Goal: Book appointment/travel/reservation

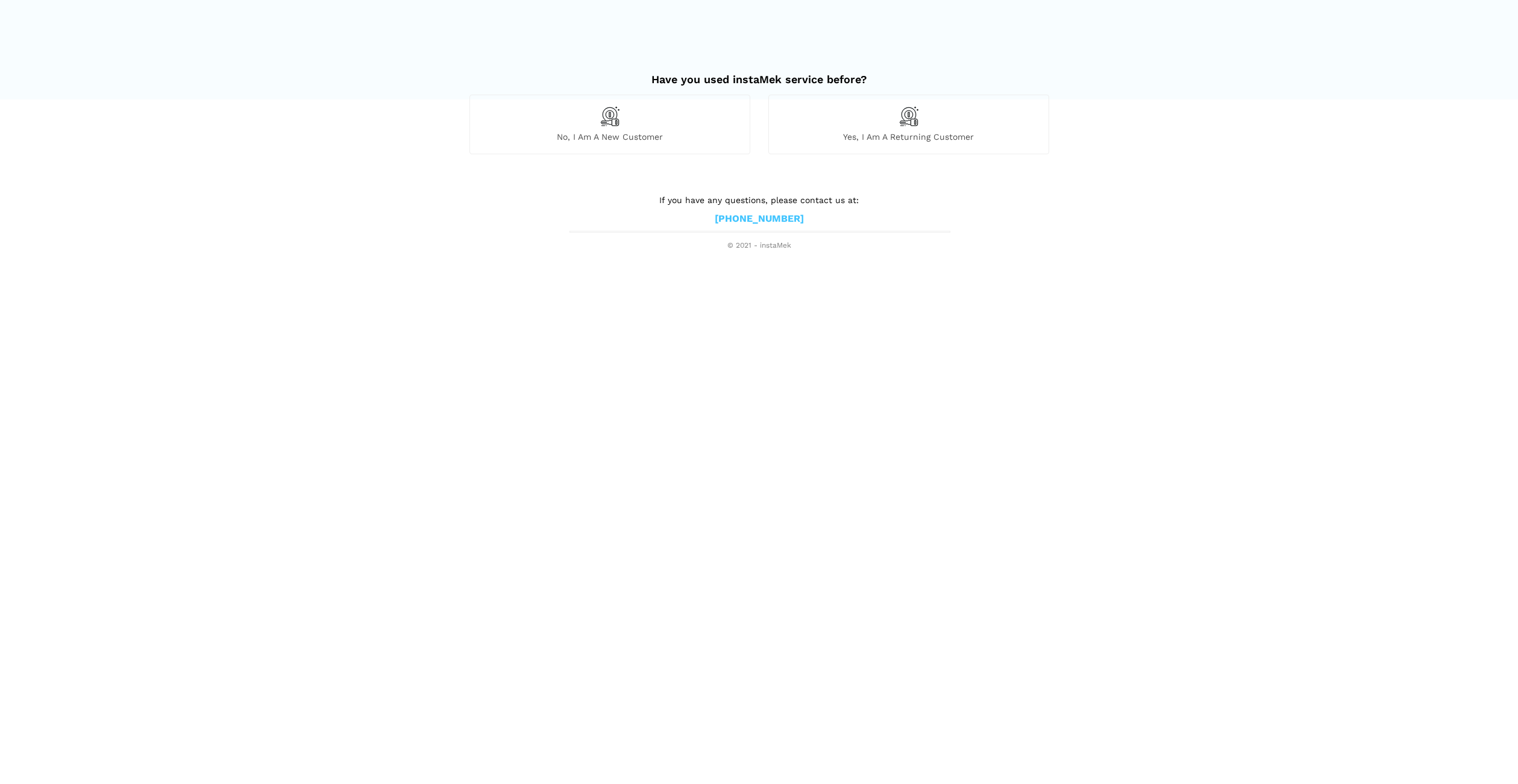
click at [585, 113] on div "No, I am a new customer" at bounding box center [609, 124] width 280 height 59
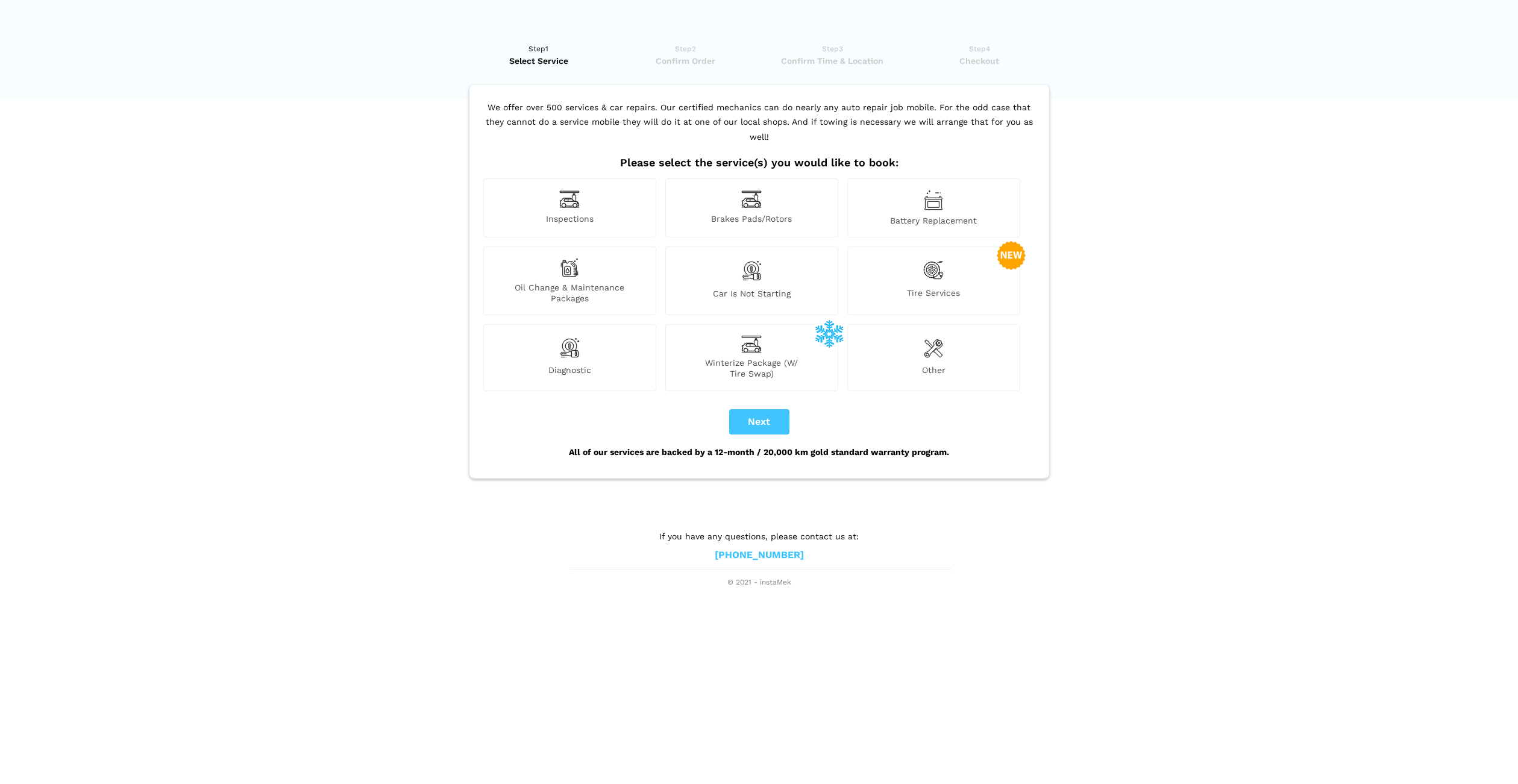
click at [588, 195] on div "Inspections" at bounding box center [570, 208] width 173 height 59
click at [769, 409] on button "Next" at bounding box center [759, 422] width 61 height 26
checkbox input "true"
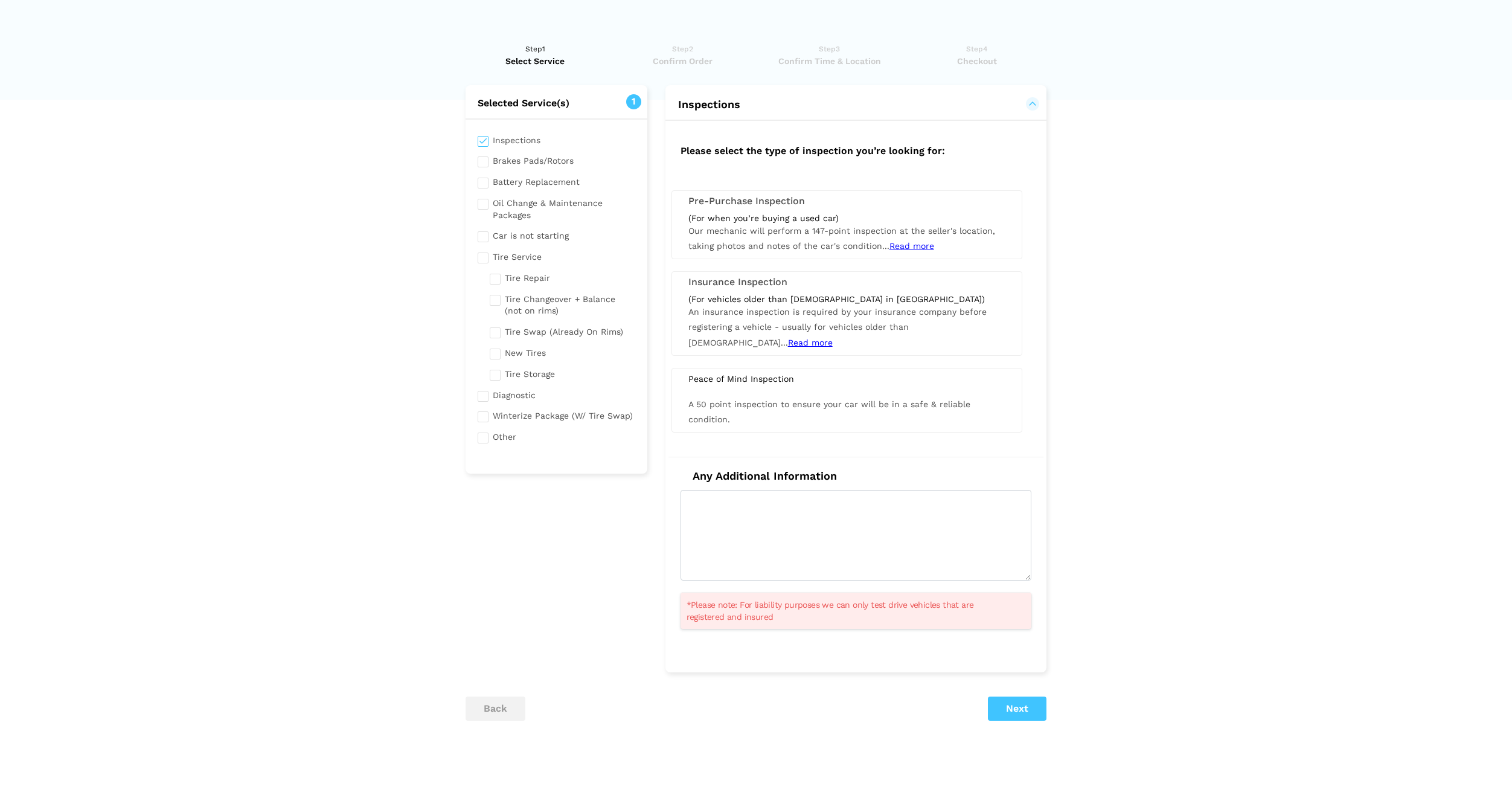
click at [809, 207] on div "Pre-Purchase Inspection (For when you’re buying a used car) Our mechanic will p…" at bounding box center [847, 224] width 351 height 69
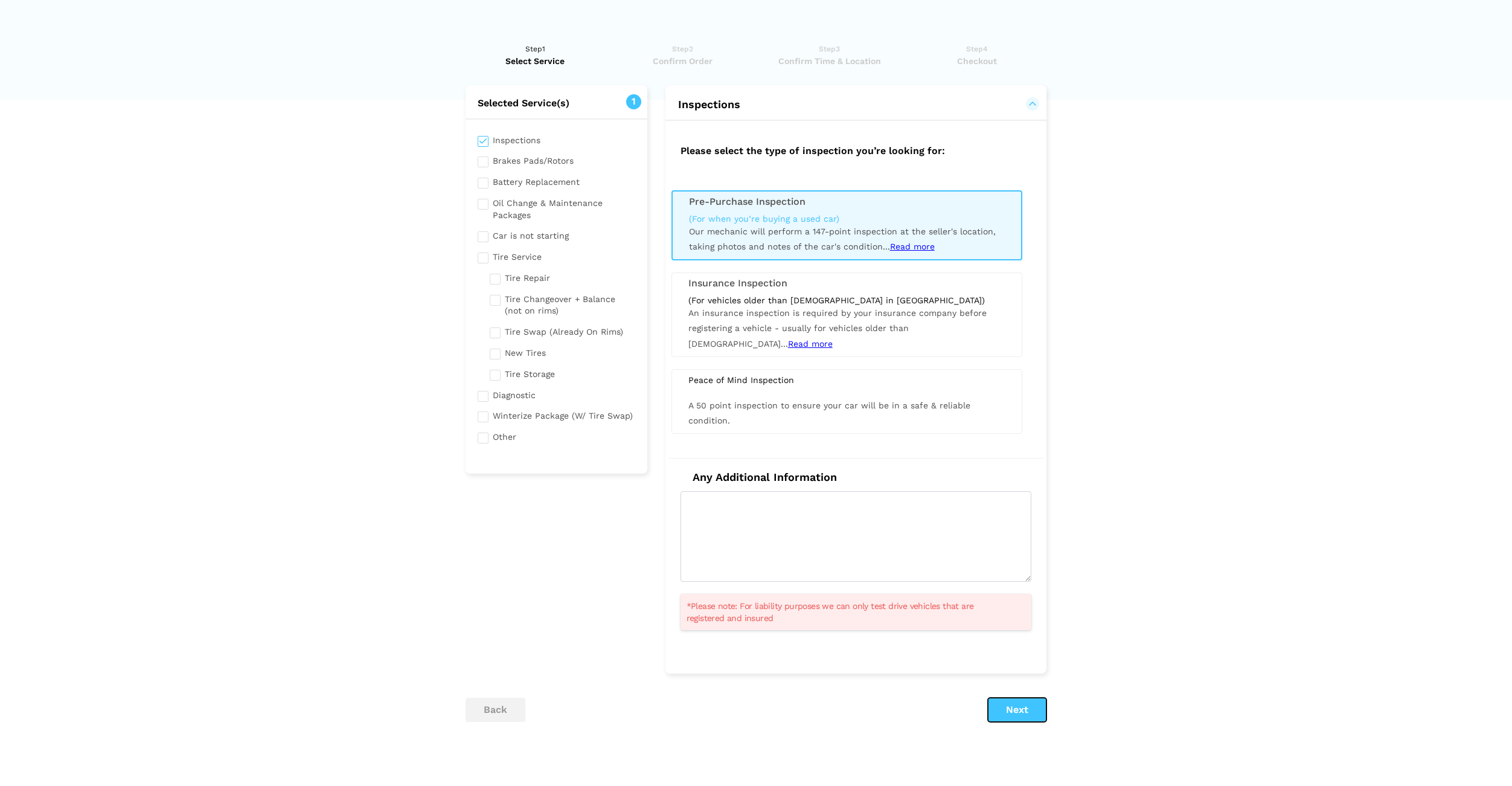
click at [1037, 707] on button "Next" at bounding box center [1017, 710] width 59 height 24
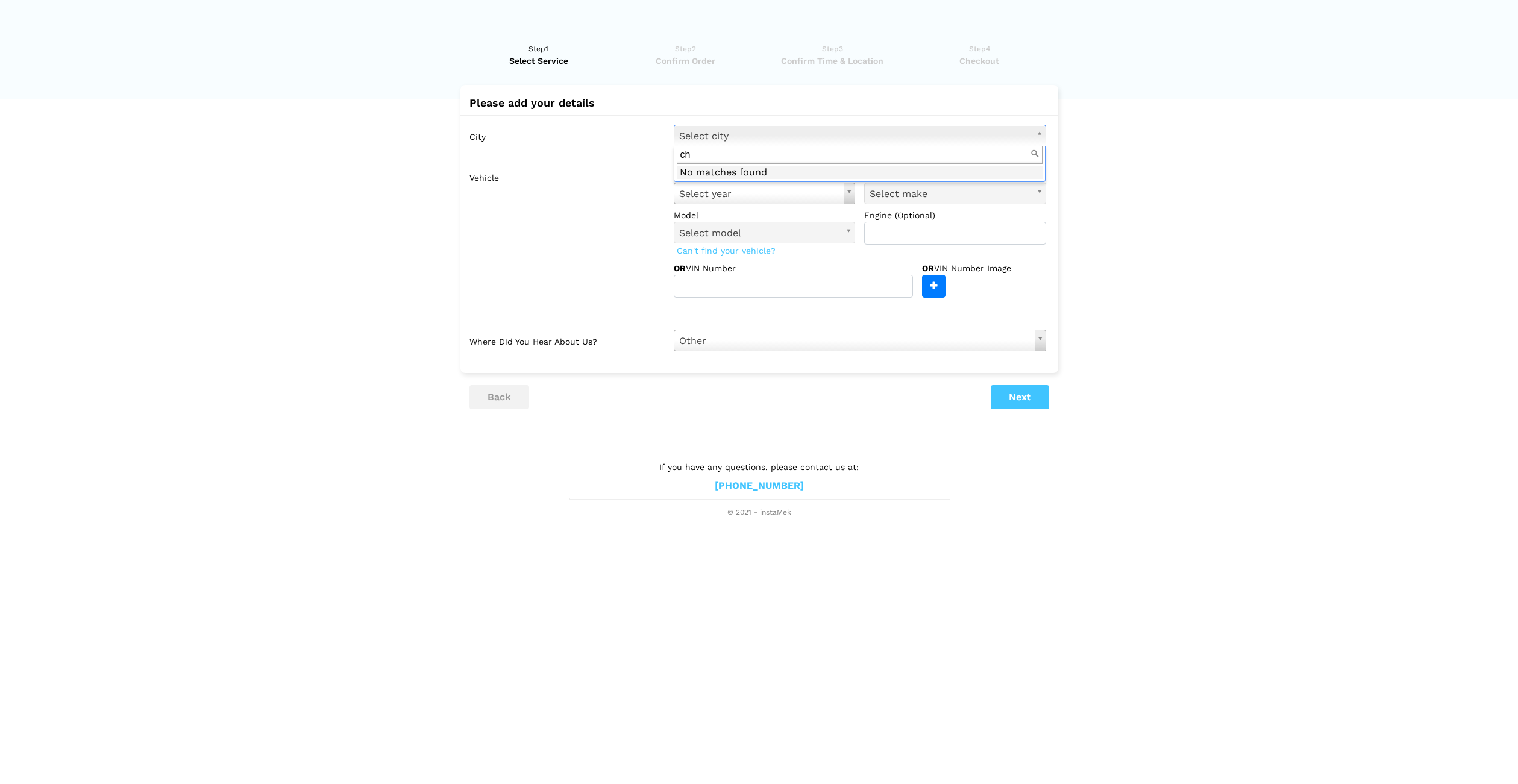
type input "c"
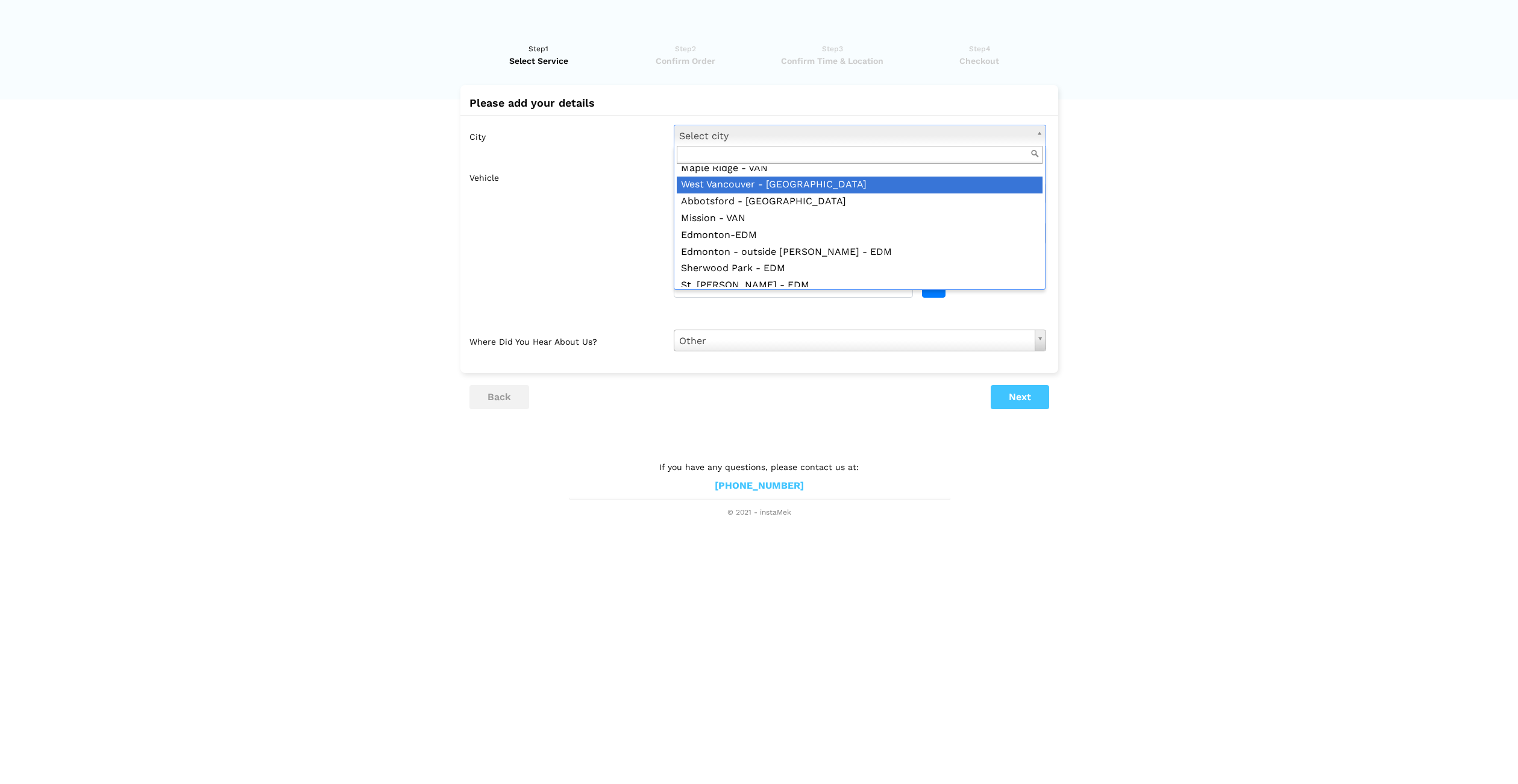
scroll to position [234, 0]
